Goal: Task Accomplishment & Management: Manage account settings

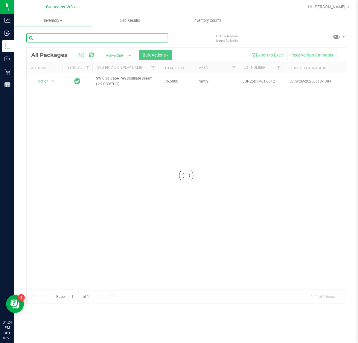
click at [150, 39] on input "text" at bounding box center [97, 38] width 142 height 9
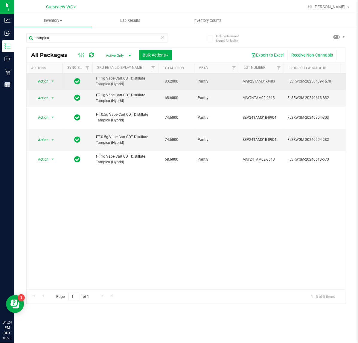
drag, startPoint x: 124, startPoint y: 88, endPoint x: 95, endPoint y: 82, distance: 30.1
click at [95, 82] on td "FT 1g Vape Cart CDT Distillate Tampico (Hybrid)" at bounding box center [126, 81] width 66 height 16
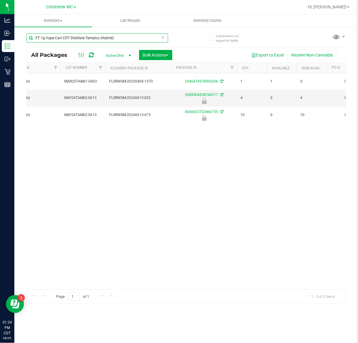
scroll to position [0, 172]
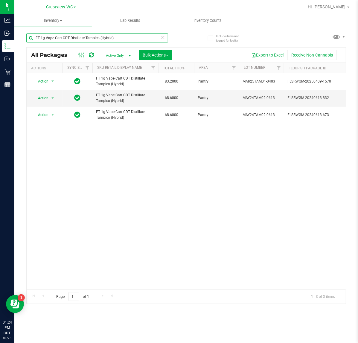
type input "FT 1g Vape Cart CDT Distillate Tampico (Hybrid)"
click at [162, 36] on icon at bounding box center [163, 37] width 4 height 7
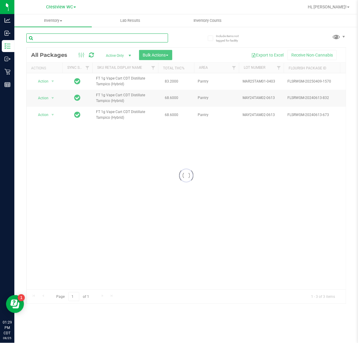
click at [149, 38] on input "text" at bounding box center [97, 38] width 142 height 9
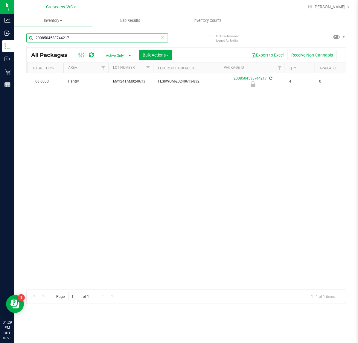
scroll to position [0, 104]
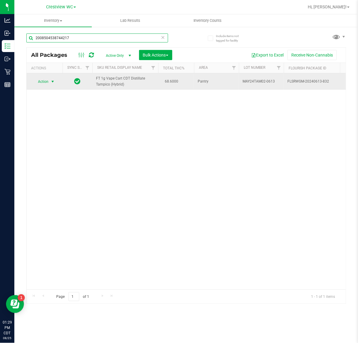
type input "2008504538744217"
click at [53, 84] on span "select" at bounding box center [52, 81] width 5 height 5
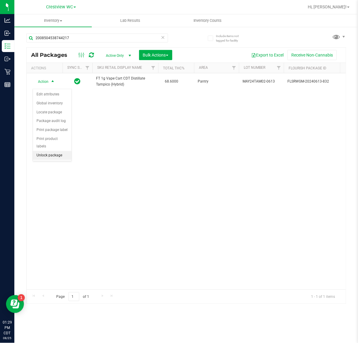
click at [57, 152] on li "Unlock package" at bounding box center [52, 155] width 39 height 9
click at [165, 34] on icon at bounding box center [163, 37] width 4 height 7
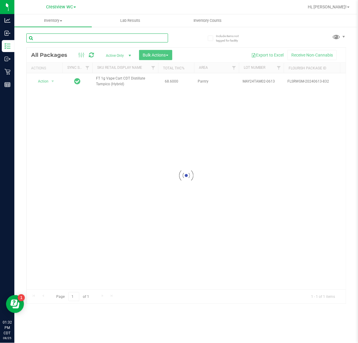
click at [151, 38] on input "text" at bounding box center [97, 38] width 142 height 9
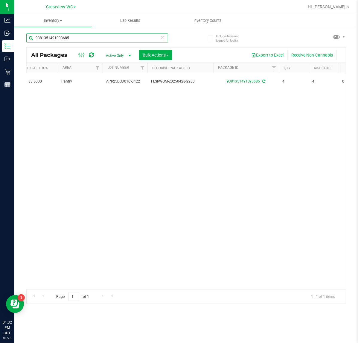
scroll to position [0, 156]
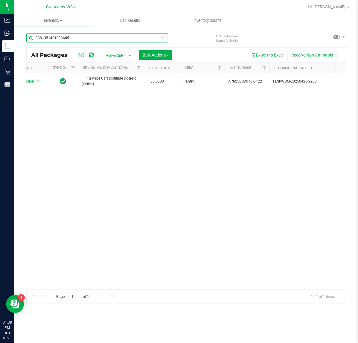
type input "9381351491093685"
click at [163, 35] on icon at bounding box center [163, 37] width 4 height 7
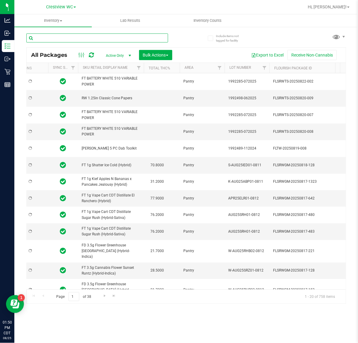
click at [151, 40] on input "text" at bounding box center [97, 38] width 142 height 9
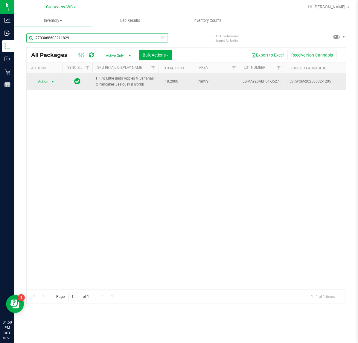
type input "7703068603211829"
click at [53, 82] on span "select" at bounding box center [52, 81] width 5 height 5
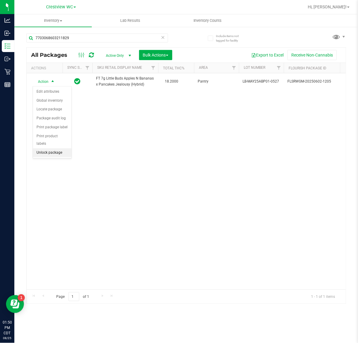
click at [58, 148] on li "Unlock package" at bounding box center [52, 152] width 39 height 9
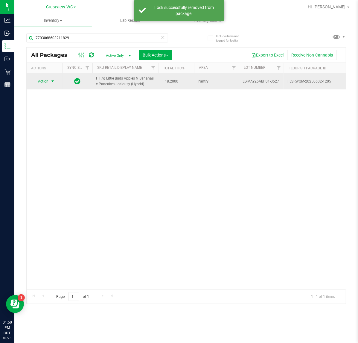
click at [53, 81] on span "select" at bounding box center [52, 81] width 5 height 5
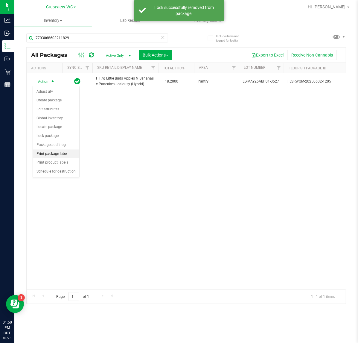
click at [66, 157] on li "Print package label" at bounding box center [56, 154] width 46 height 9
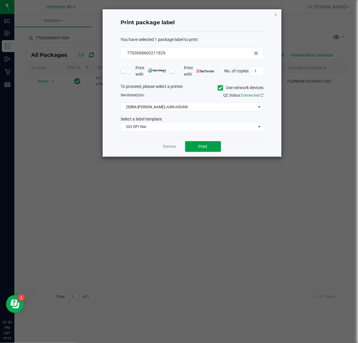
click at [210, 147] on button "Print" at bounding box center [203, 146] width 36 height 11
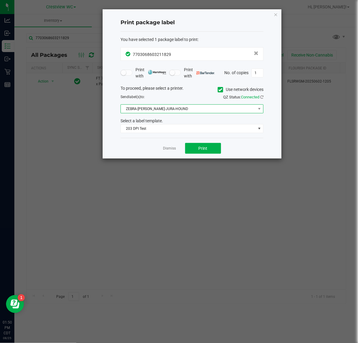
click at [199, 113] on span "ZEBRA-[PERSON_NAME]-JURA-HOUND" at bounding box center [188, 109] width 135 height 8
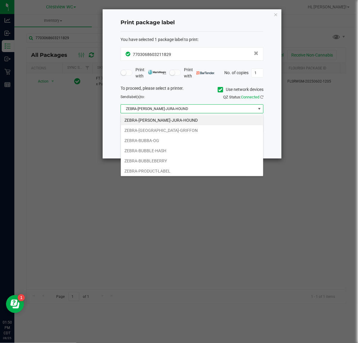
scroll to position [9, 143]
click at [166, 163] on li "ZEBRA-BUBBLEBERRY" at bounding box center [192, 161] width 143 height 10
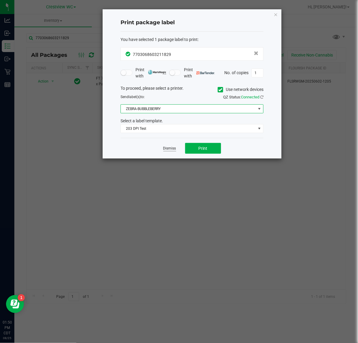
click at [171, 150] on link "Dismiss" at bounding box center [169, 148] width 13 height 5
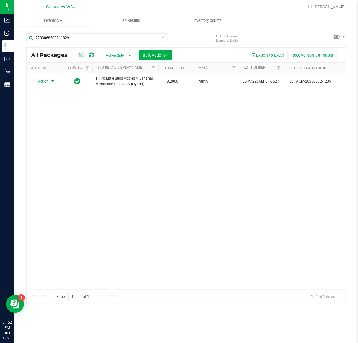
click at [164, 39] on icon at bounding box center [163, 37] width 4 height 7
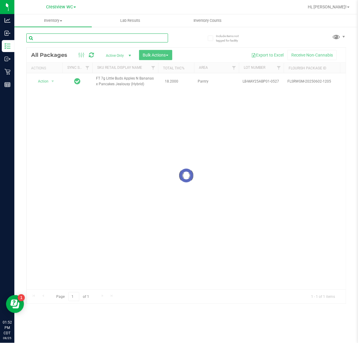
click at [138, 38] on input "text" at bounding box center [97, 38] width 142 height 9
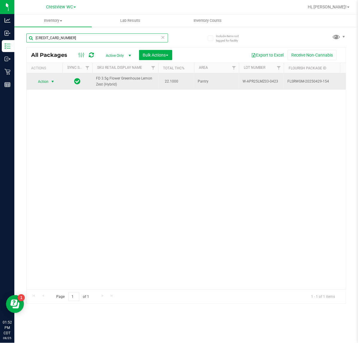
type input "[CREDIT_CARD_NUMBER]"
click at [52, 83] on span "select" at bounding box center [52, 81] width 5 height 5
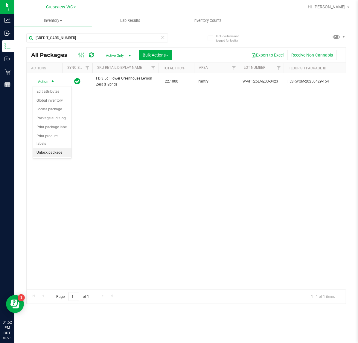
click at [55, 150] on li "Unlock package" at bounding box center [52, 152] width 39 height 9
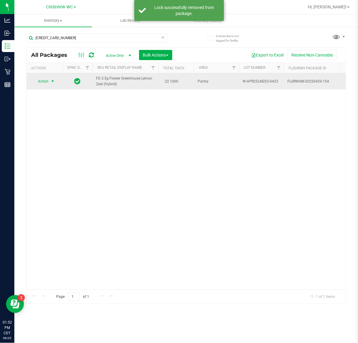
click at [53, 82] on span "select" at bounding box center [52, 81] width 5 height 5
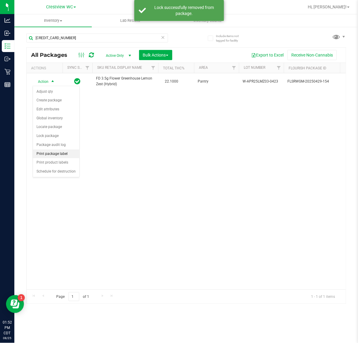
click at [63, 154] on li "Print package label" at bounding box center [56, 154] width 46 height 9
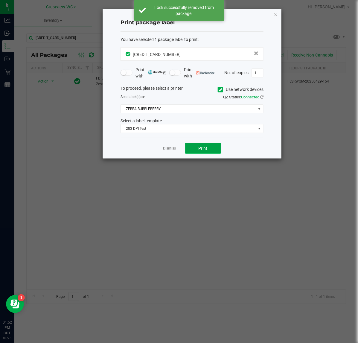
click at [207, 144] on button "Print" at bounding box center [203, 148] width 36 height 11
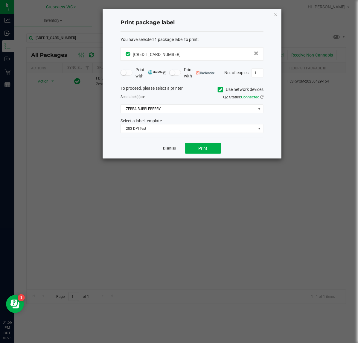
click at [165, 151] on link "Dismiss" at bounding box center [169, 148] width 13 height 5
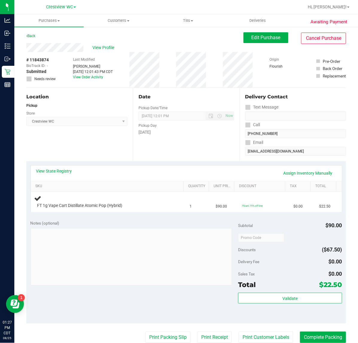
click at [322, 44] on button "Cancel Purchase" at bounding box center [323, 38] width 45 height 11
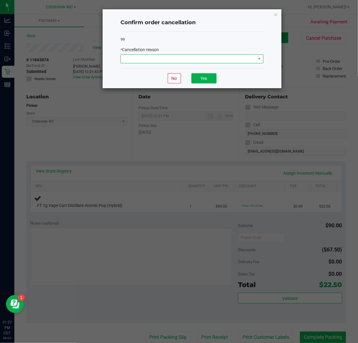
click at [239, 58] on span at bounding box center [188, 59] width 135 height 8
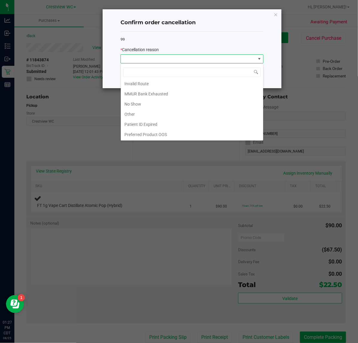
scroll to position [32, 0]
click at [143, 113] on li "Other" at bounding box center [192, 114] width 143 height 10
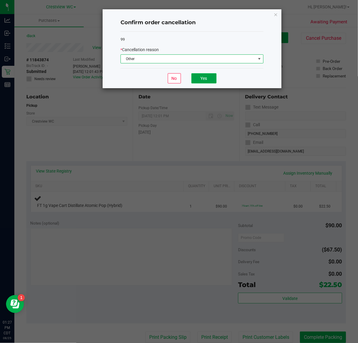
click at [204, 78] on button "Yes" at bounding box center [204, 78] width 25 height 10
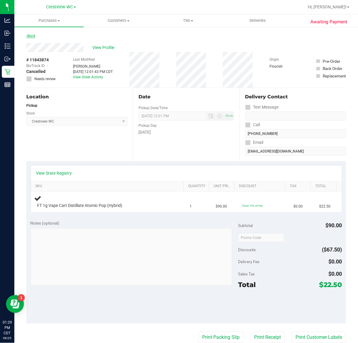
click at [32, 36] on link "Back" at bounding box center [30, 36] width 9 height 4
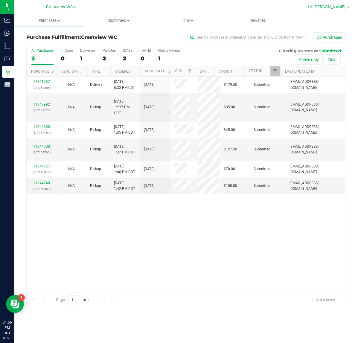
click at [347, 9] on span "Hi, [PERSON_NAME]!" at bounding box center [327, 6] width 39 height 5
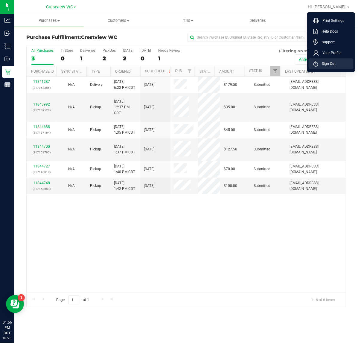
click at [333, 63] on span "Sign Out" at bounding box center [327, 64] width 17 height 6
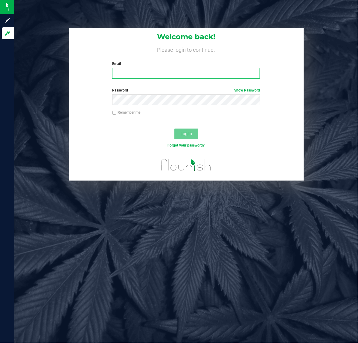
click at [158, 75] on input "Email" at bounding box center [186, 73] width 148 height 11
type input "[EMAIL_ADDRESS][DOMAIN_NAME]"
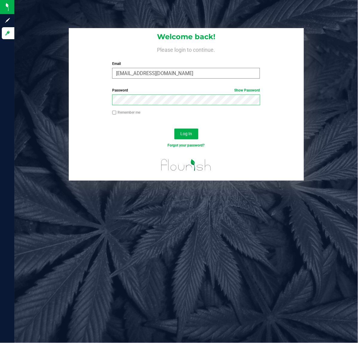
click at [175, 129] on button "Log In" at bounding box center [187, 134] width 24 height 11
